Goal: Navigation & Orientation: Find specific page/section

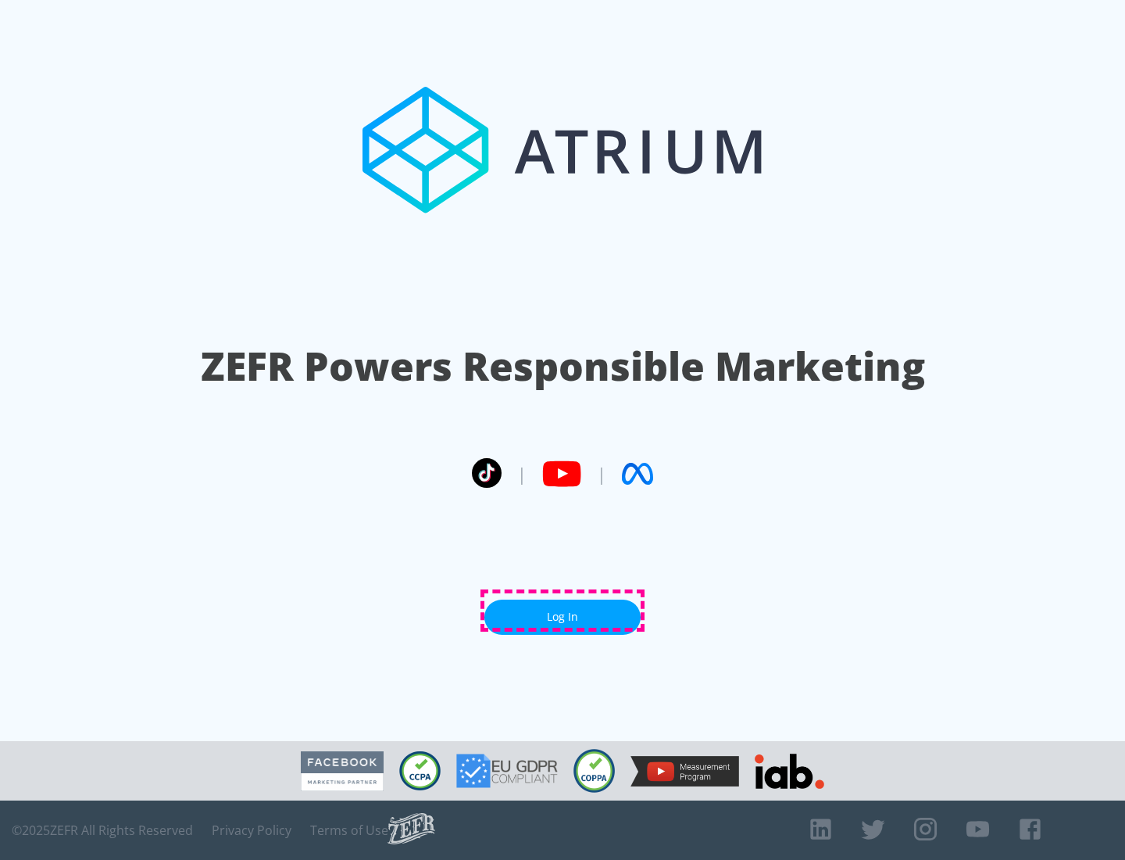
click at [563, 610] on link "Log In" at bounding box center [562, 616] width 156 height 35
